Goal: Transaction & Acquisition: Book appointment/travel/reservation

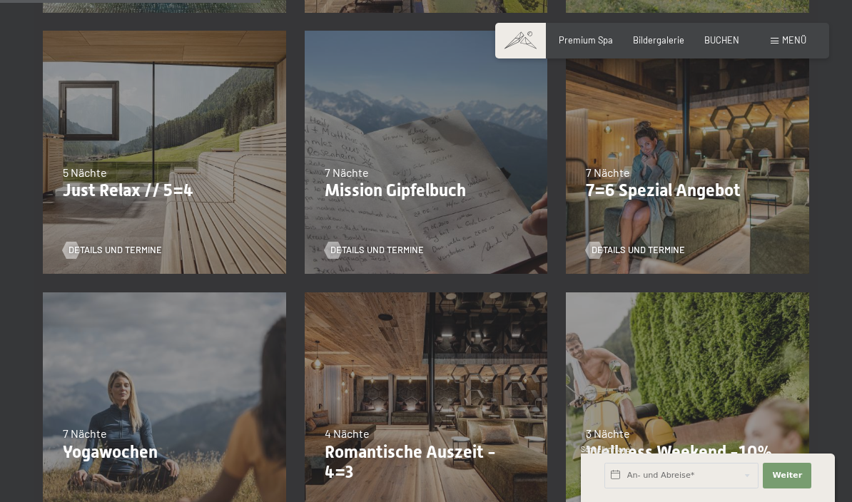
scroll to position [610, 0]
click at [133, 181] on p "Just Relax // 5=4" at bounding box center [164, 191] width 203 height 21
click at [131, 250] on span "Details und Termine" at bounding box center [115, 250] width 93 height 13
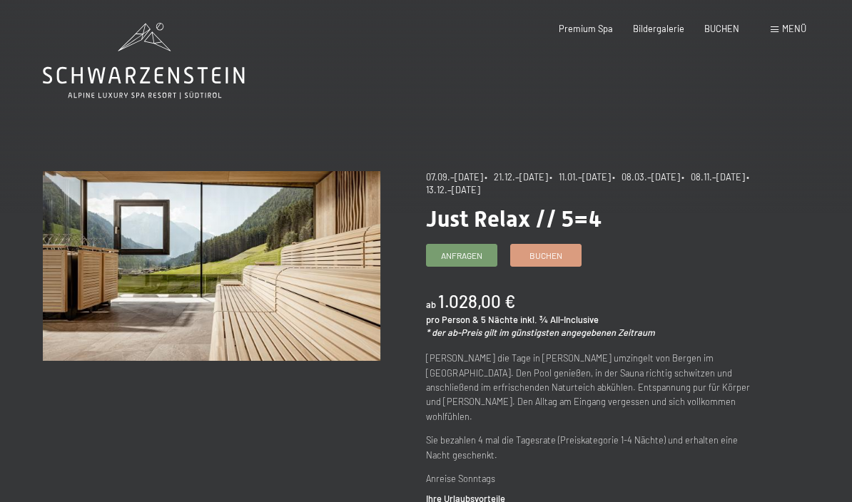
click at [475, 251] on span "Anfragen" at bounding box center [461, 256] width 41 height 12
click at [559, 250] on span "Buchen" at bounding box center [545, 256] width 33 height 12
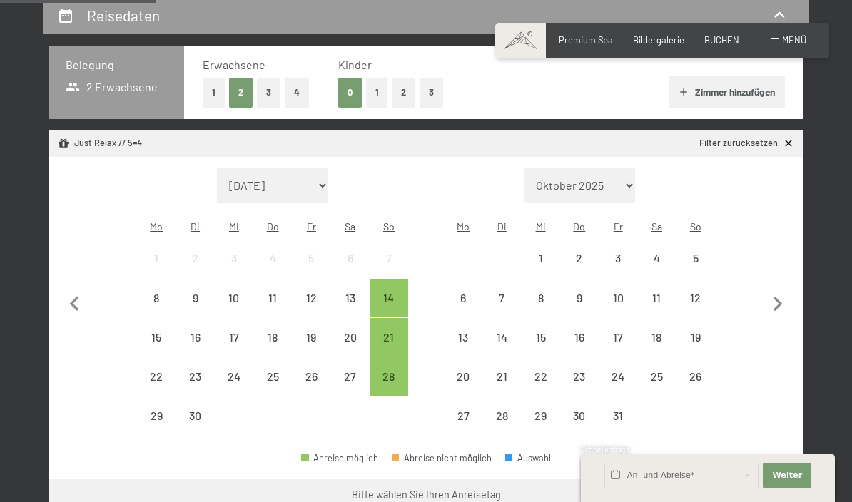
scroll to position [278, 0]
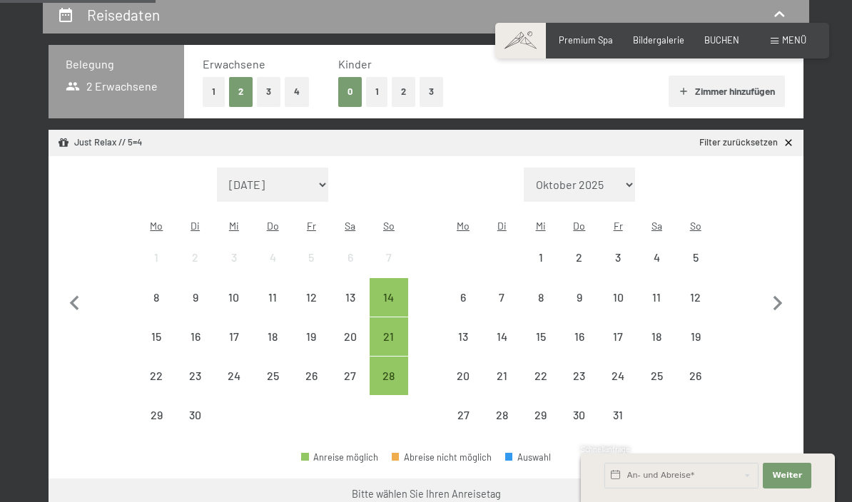
click at [382, 292] on div "14" at bounding box center [389, 310] width 36 height 36
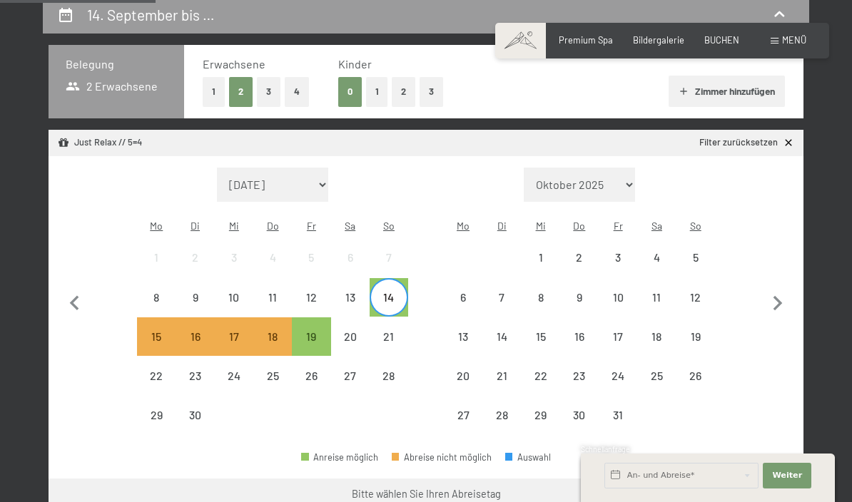
click at [755, 483] on button "Weiter zu „Zimmer“" at bounding box center [740, 496] width 128 height 34
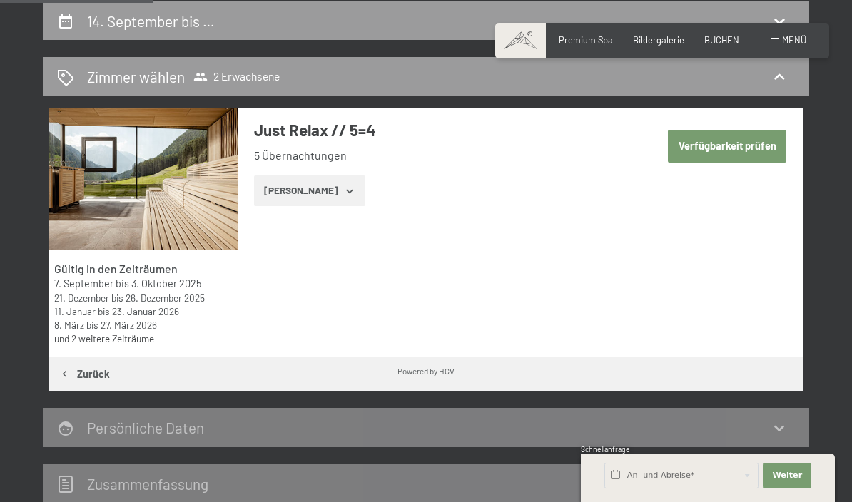
click at [748, 143] on button "Verfügbarkeit prüfen" at bounding box center [727, 146] width 118 height 33
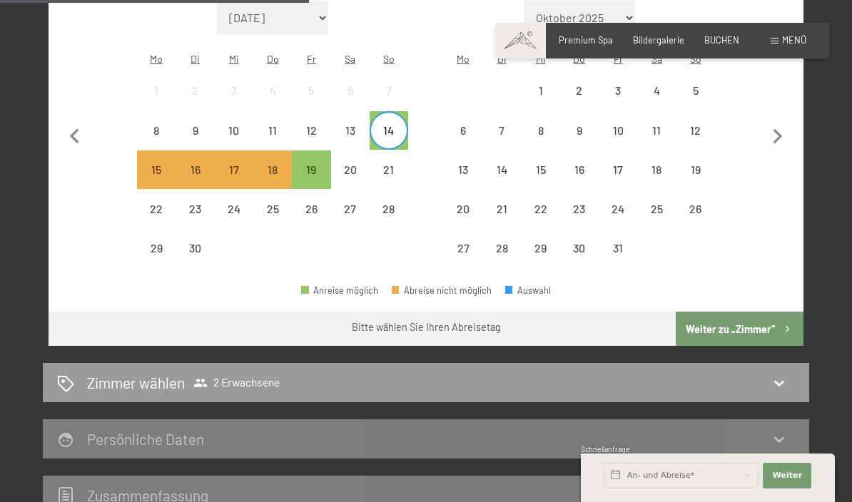
scroll to position [444, 0]
click at [788, 375] on icon at bounding box center [779, 383] width 17 height 17
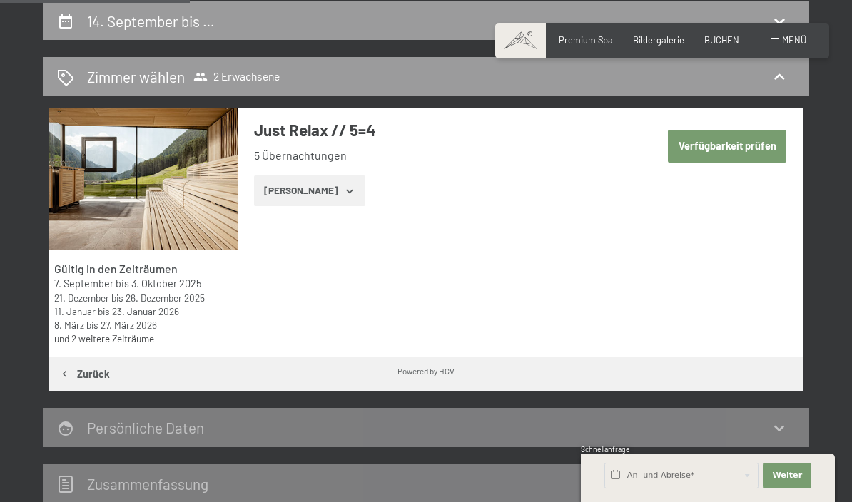
click at [329, 195] on button "Zeige Zimmer" at bounding box center [309, 191] width 111 height 31
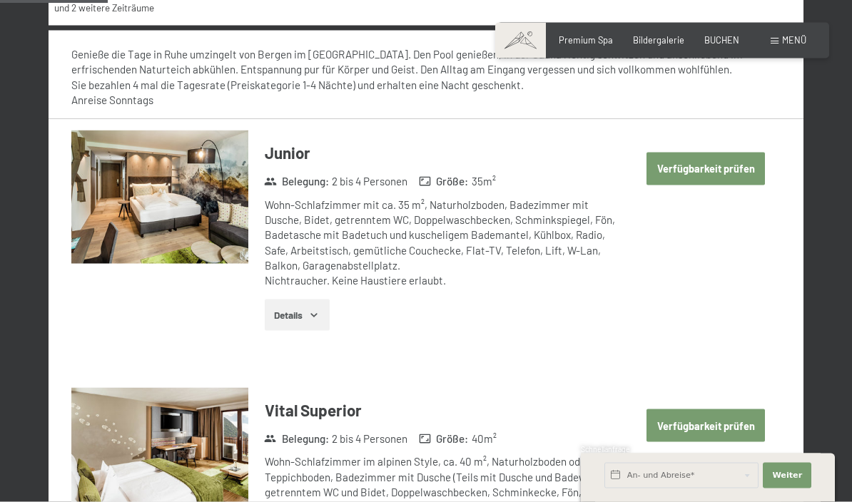
scroll to position [603, 0]
click at [284, 299] on label "Einwilligung Marketing*" at bounding box center [342, 292] width 125 height 14
click at [280, 299] on input "Einwilligung Marketing*" at bounding box center [273, 292] width 14 height 14
checkbox input "false"
click at [288, 310] on button "Details" at bounding box center [297, 314] width 65 height 31
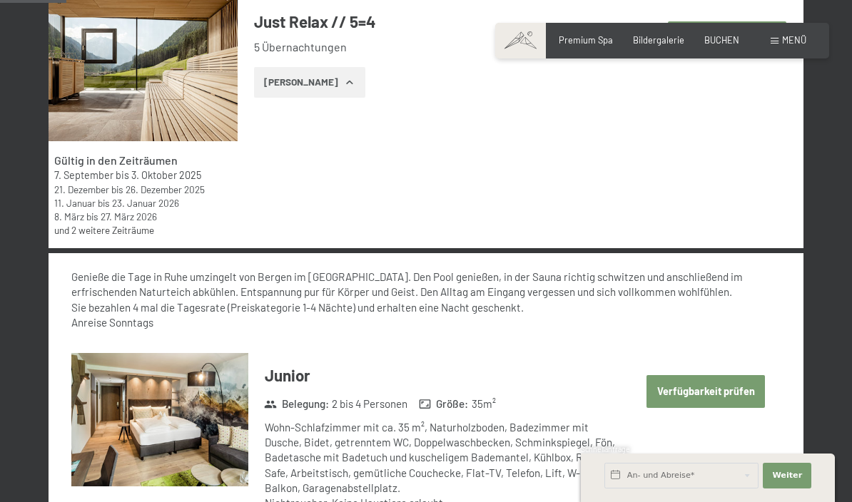
scroll to position [379, 0]
click at [323, 85] on button "Zeige Zimmer" at bounding box center [309, 83] width 111 height 31
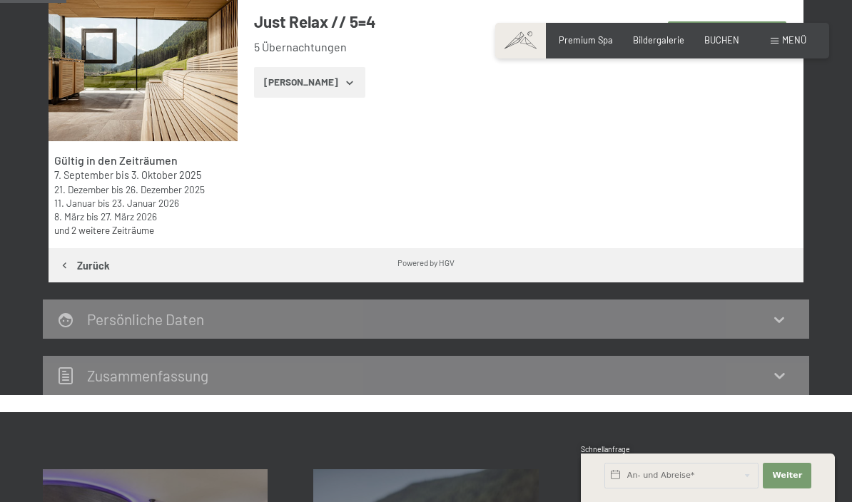
click at [317, 82] on button "Zeige Zimmer" at bounding box center [309, 82] width 111 height 31
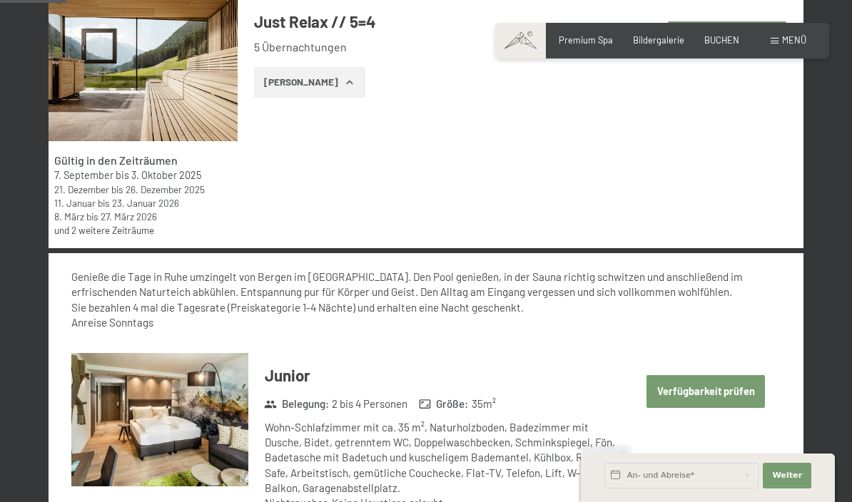
click at [743, 388] on button "Verfügbarkeit prüfen" at bounding box center [705, 391] width 118 height 33
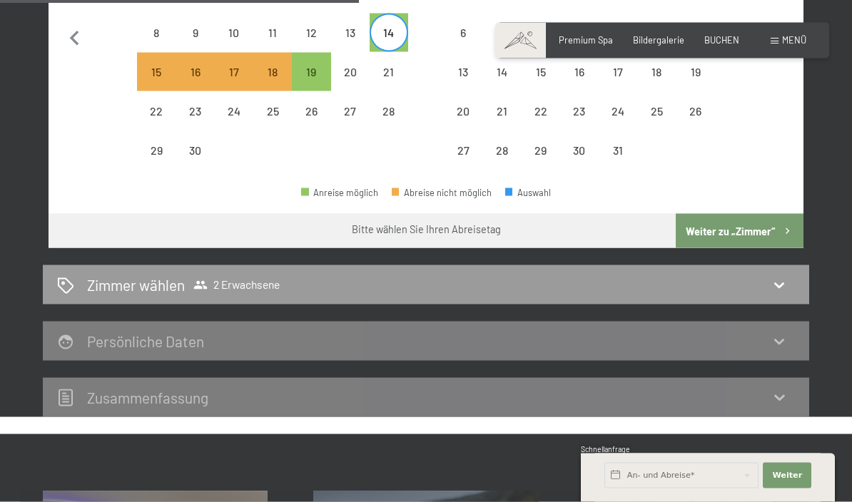
scroll to position [543, 0]
click at [321, 66] on div "19" at bounding box center [311, 84] width 36 height 36
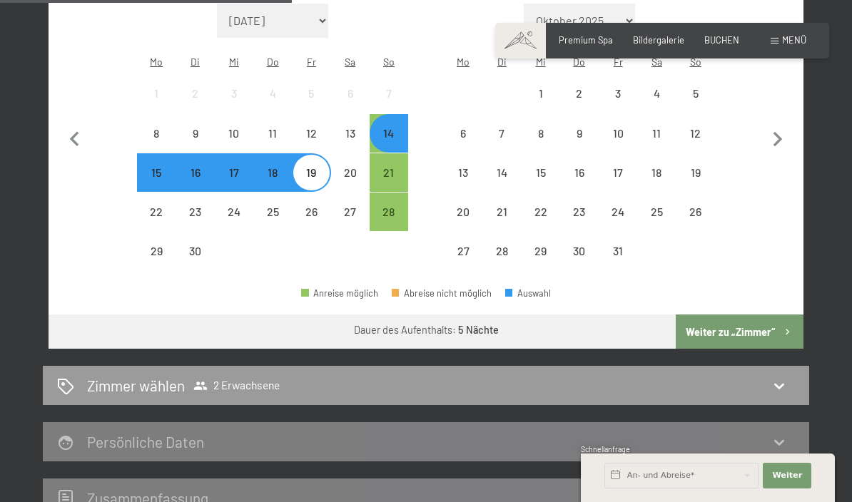
scroll to position [439, 0]
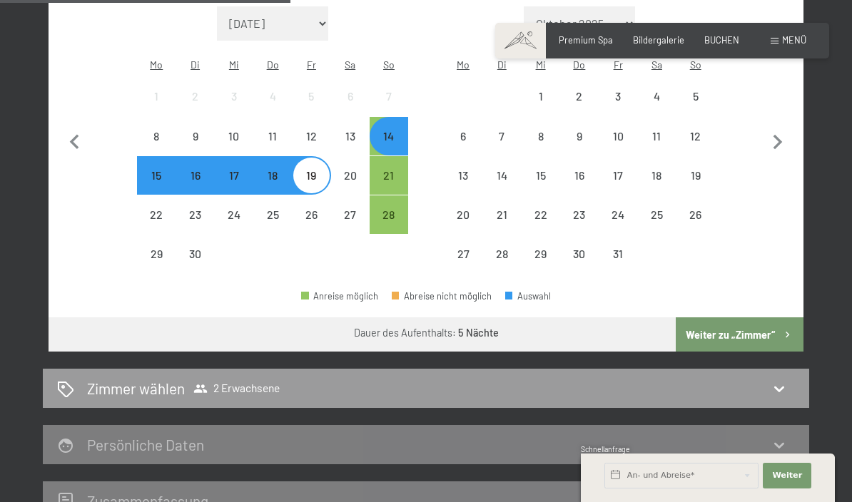
click at [744, 322] on button "Weiter zu „Zimmer“" at bounding box center [740, 335] width 128 height 34
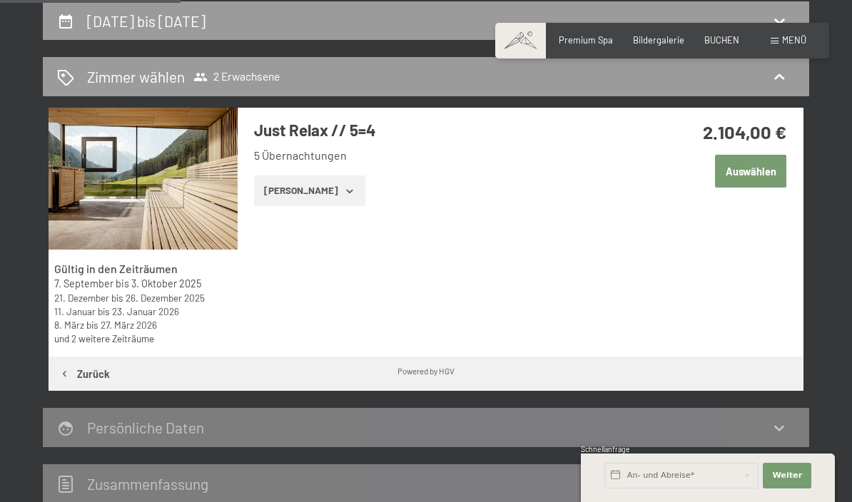
click at [344, 194] on icon "button" at bounding box center [349, 191] width 11 height 11
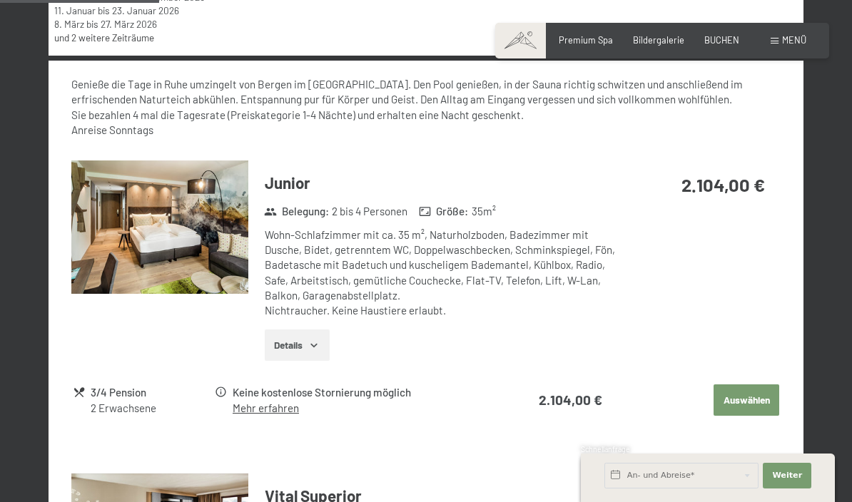
scroll to position [639, 0]
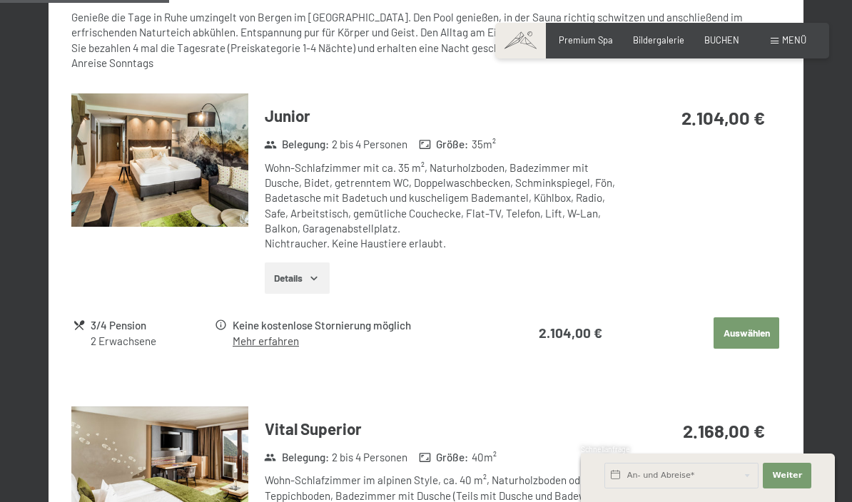
click at [738, 325] on button "Auswählen" at bounding box center [747, 333] width 66 height 31
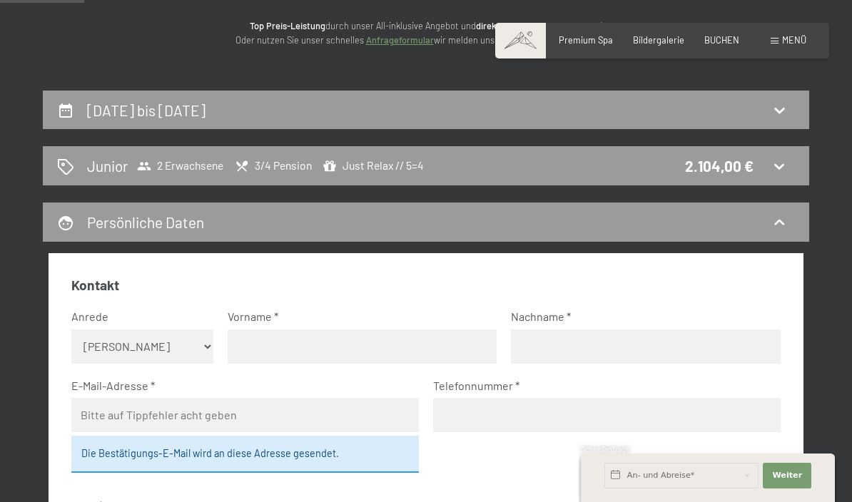
scroll to position [0, 0]
